Goal: Find specific page/section: Find specific page/section

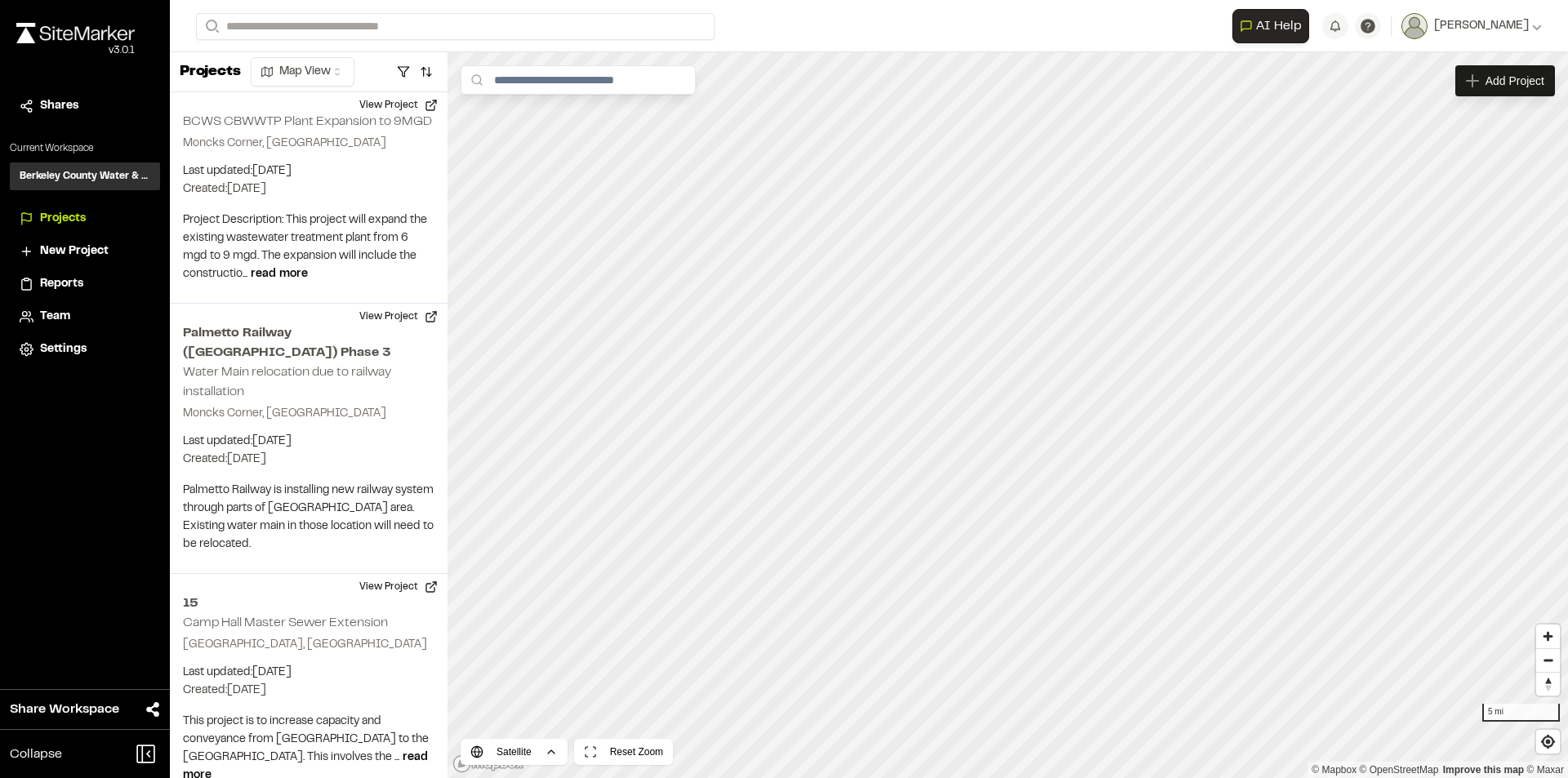
scroll to position [2286, 0]
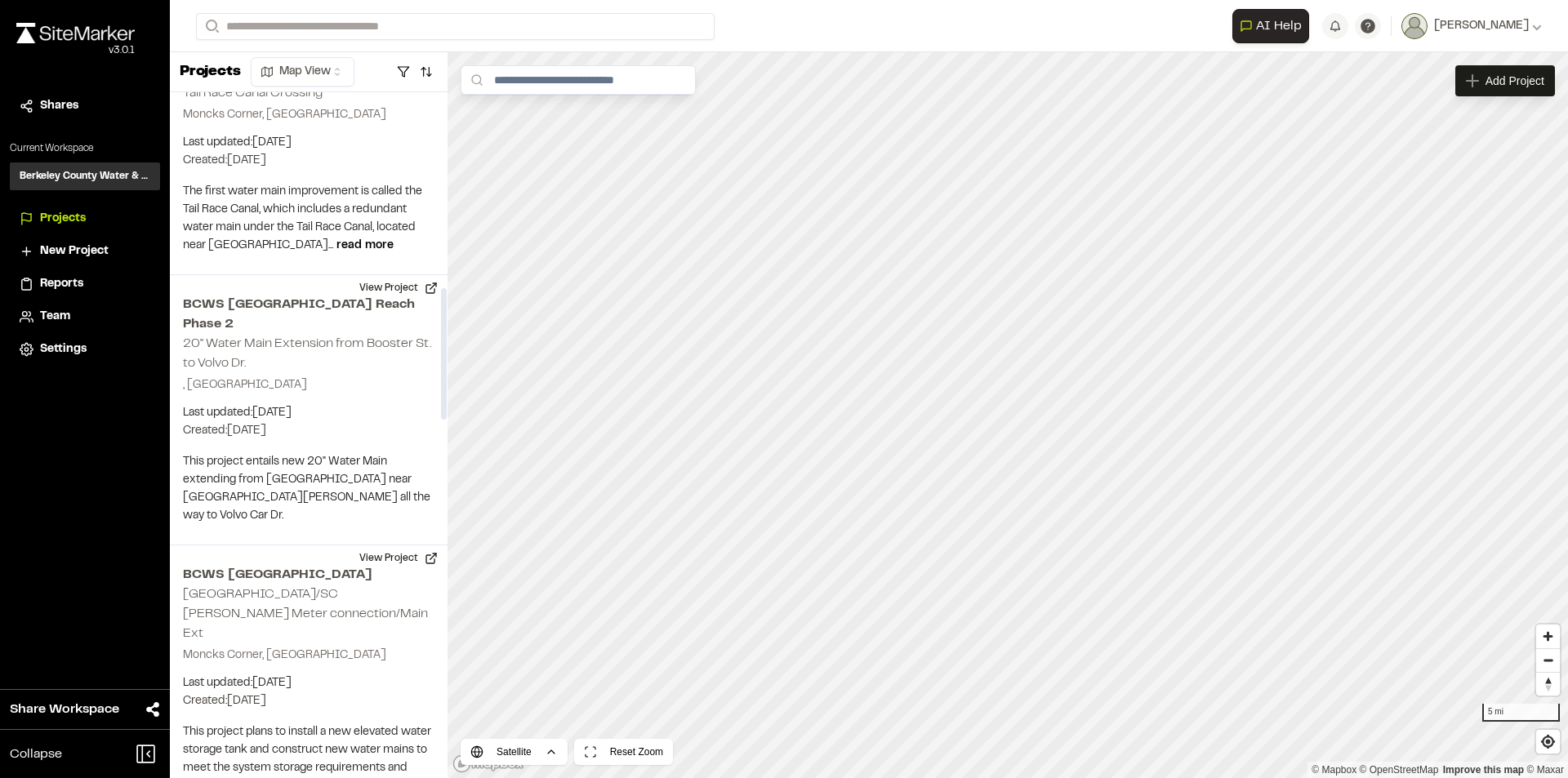
scroll to position [1061, 0]
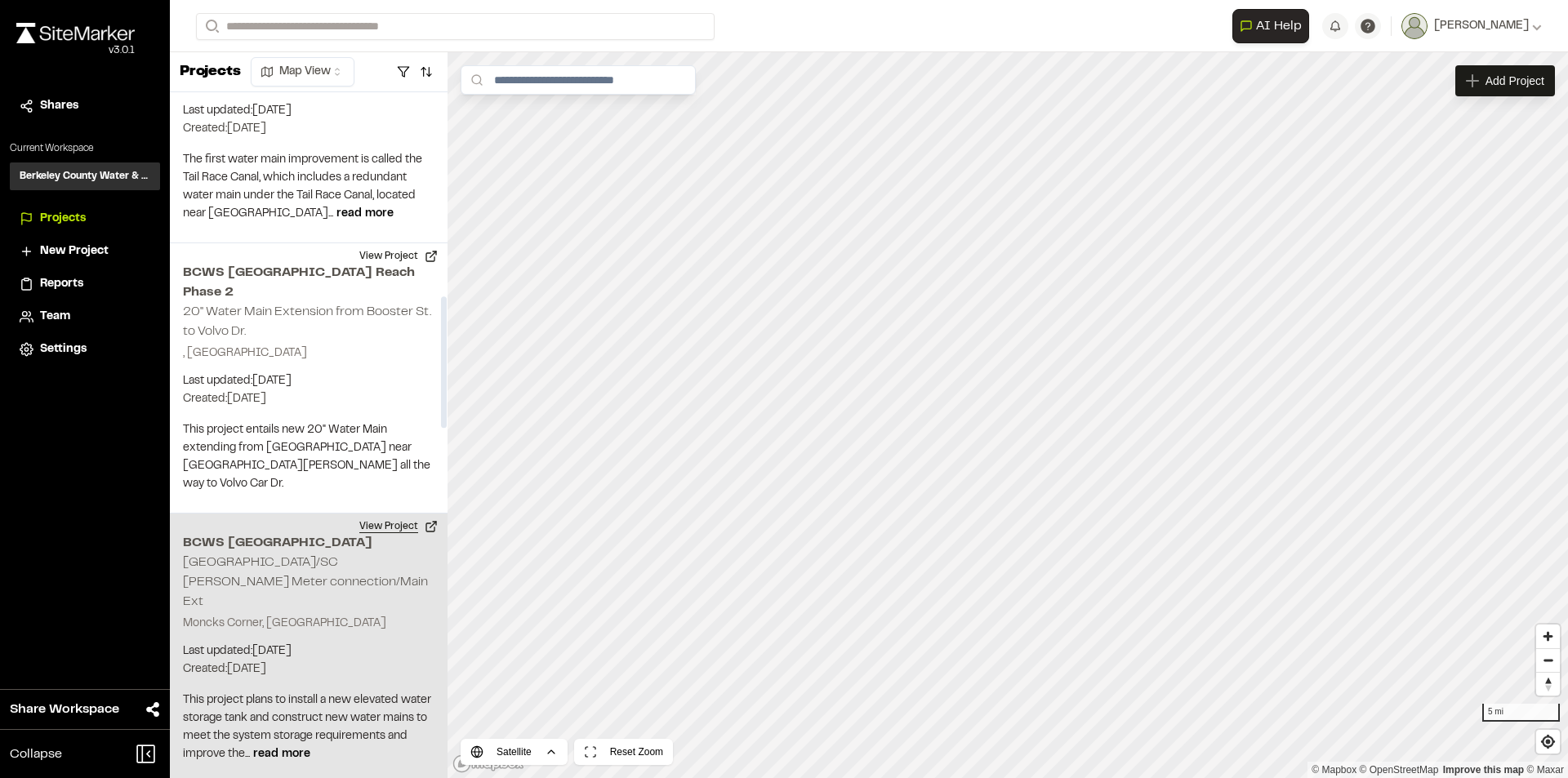
click at [383, 513] on button "View Project" at bounding box center [397, 526] width 98 height 26
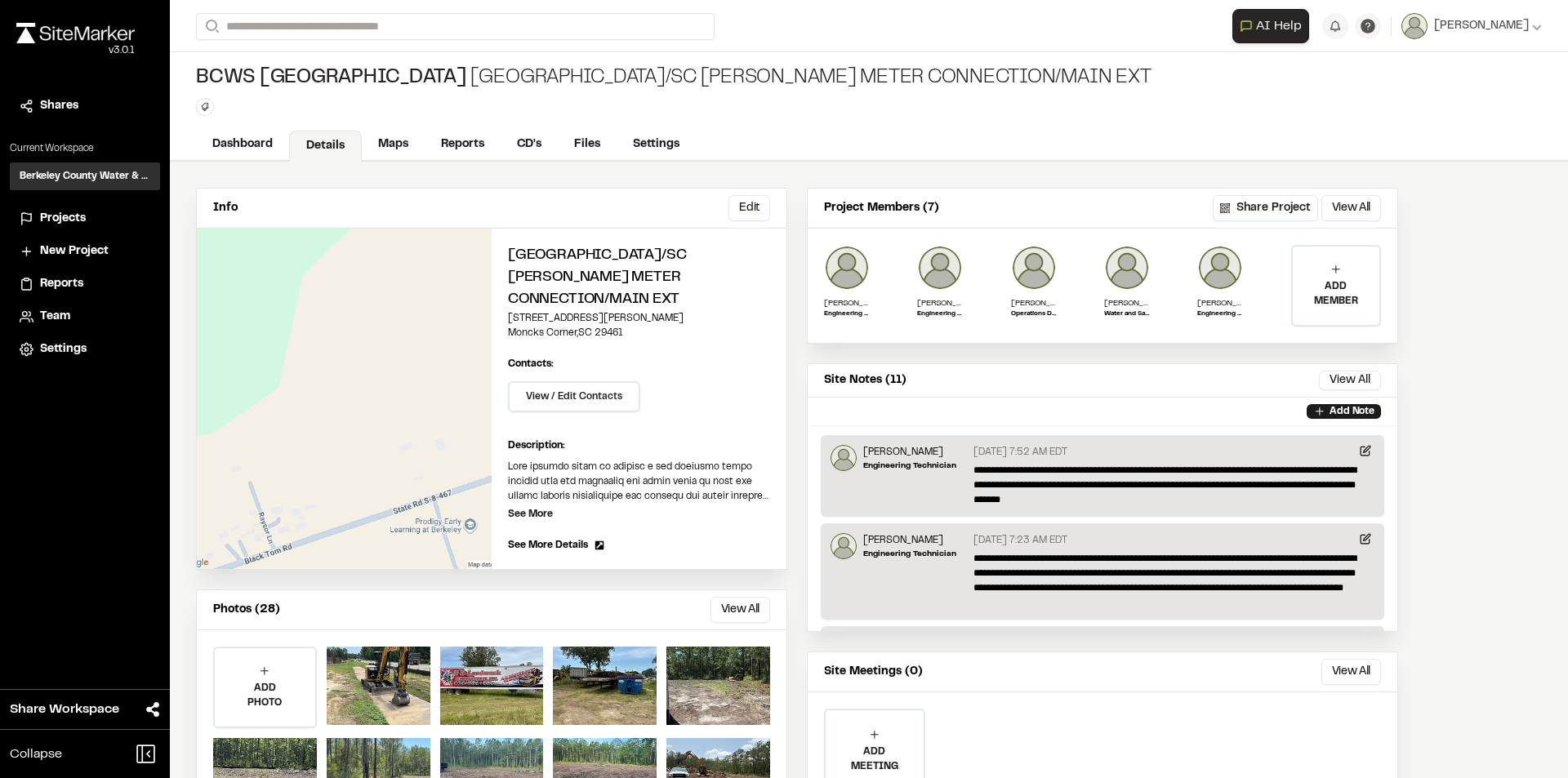
click at [597, 543] on icon at bounding box center [599, 545] width 9 height 9
